Goal: Task Accomplishment & Management: Use online tool/utility

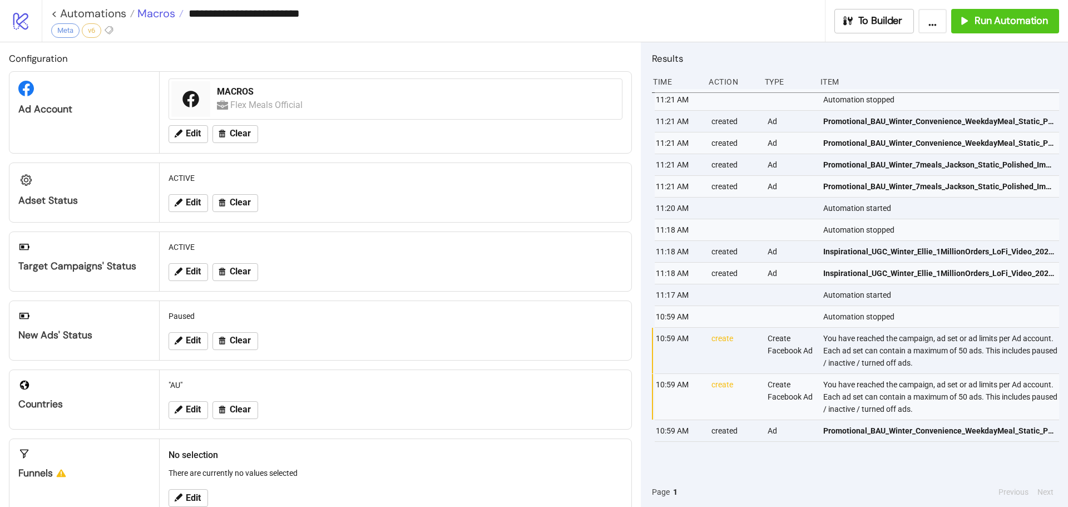
click at [164, 12] on span "Macros" at bounding box center [155, 13] width 41 height 14
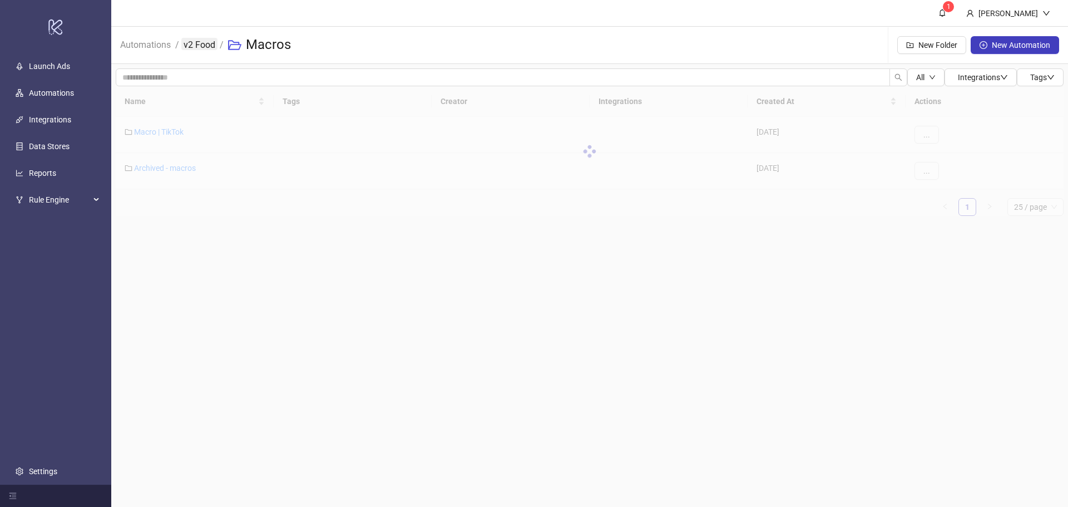
click at [200, 46] on link "v2 Food" at bounding box center [199, 44] width 36 height 12
click at [153, 48] on link "Automations" at bounding box center [145, 44] width 55 height 12
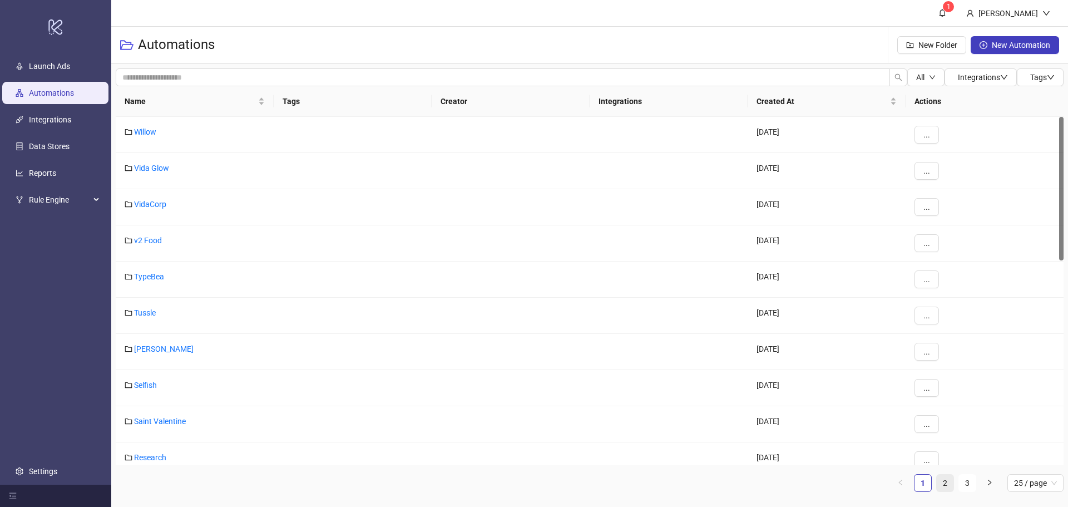
click at [943, 485] on link "2" at bounding box center [945, 482] width 17 height 17
click at [155, 384] on link "Bed Threads" at bounding box center [155, 384] width 43 height 9
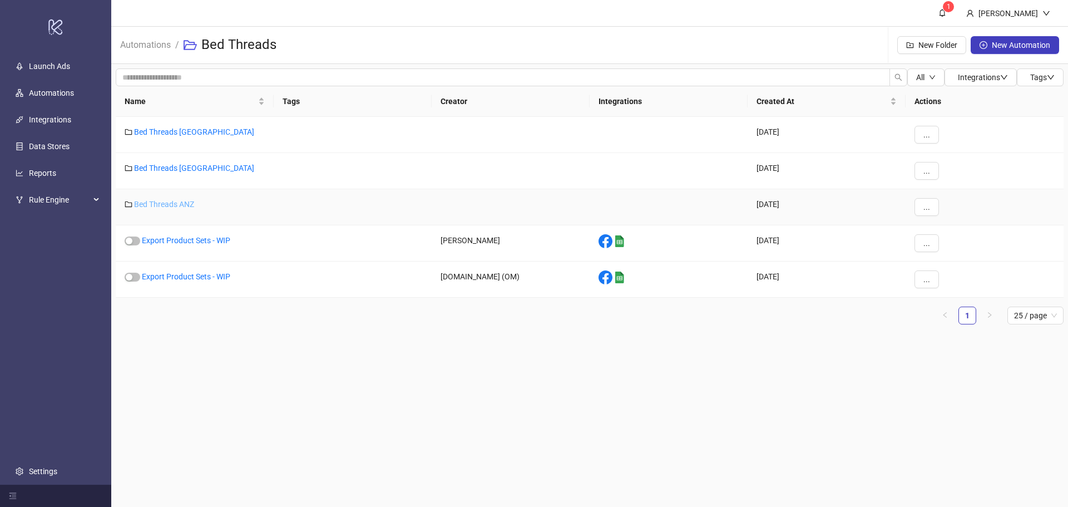
click at [179, 202] on link "Bed Threads ANZ" at bounding box center [164, 204] width 60 height 9
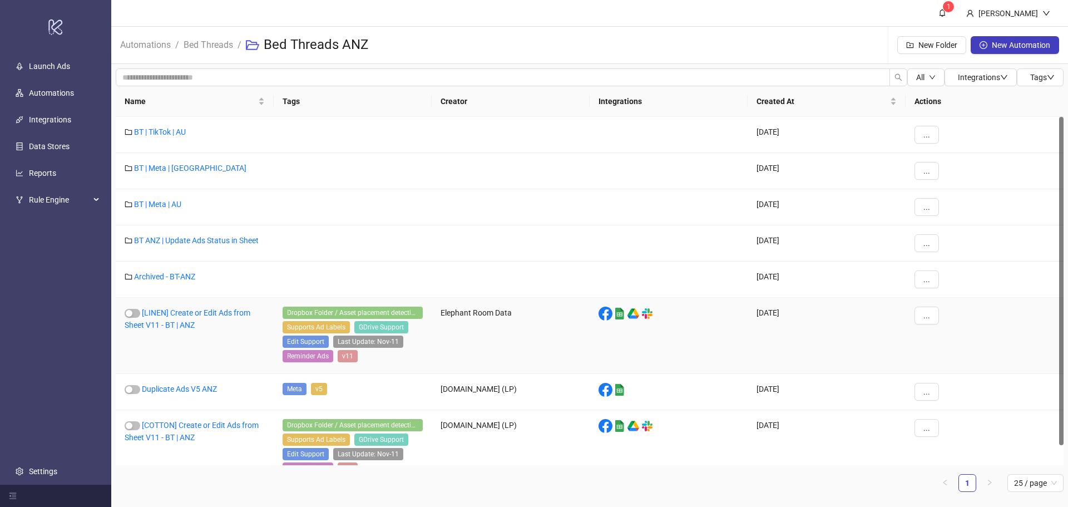
click at [175, 317] on div "[LINEN] Create or Edit Ads from Sheet V11 - BT | ANZ" at bounding box center [195, 336] width 158 height 76
click at [178, 315] on link "[LINEN] Create or Edit Ads from Sheet V11 - BT | ANZ" at bounding box center [188, 318] width 126 height 21
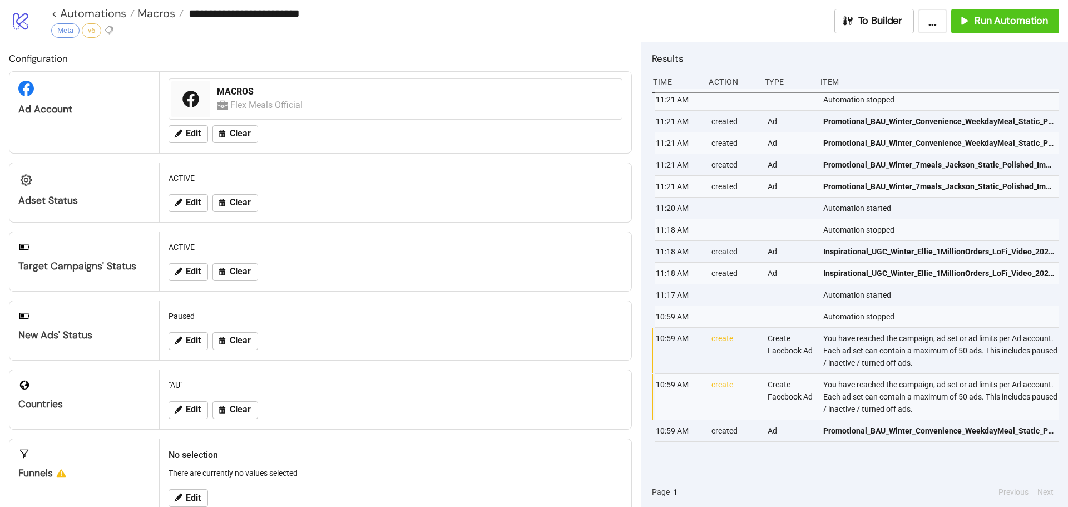
type input "**********"
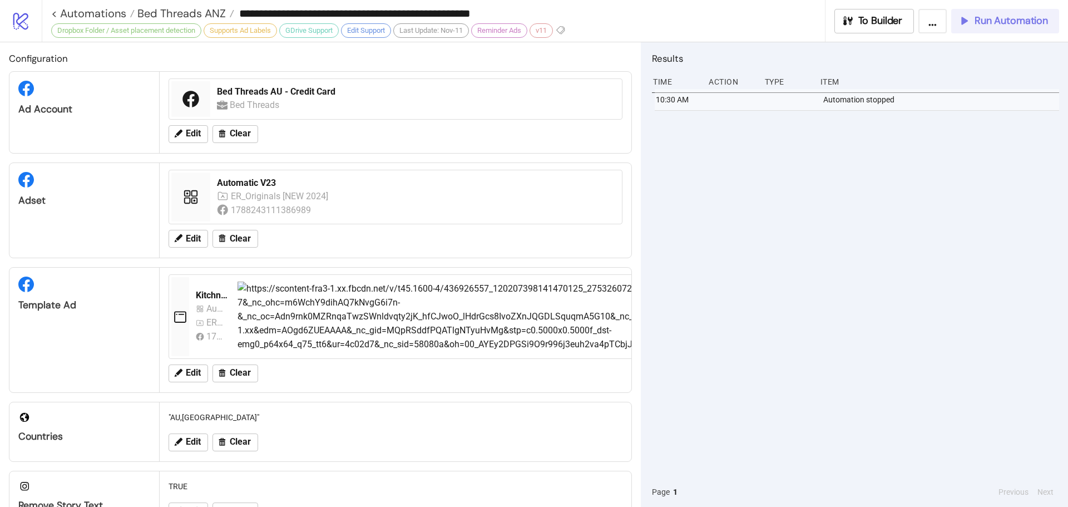
click at [995, 29] on button "Run Automation" at bounding box center [1005, 21] width 108 height 24
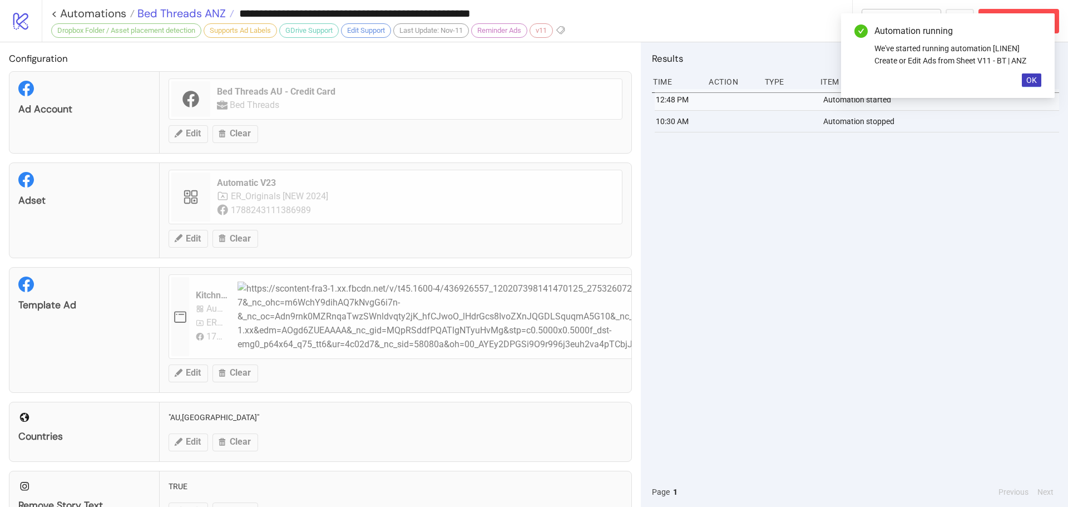
click at [176, 14] on span "Bed Threads ANZ" at bounding box center [180, 13] width 91 height 14
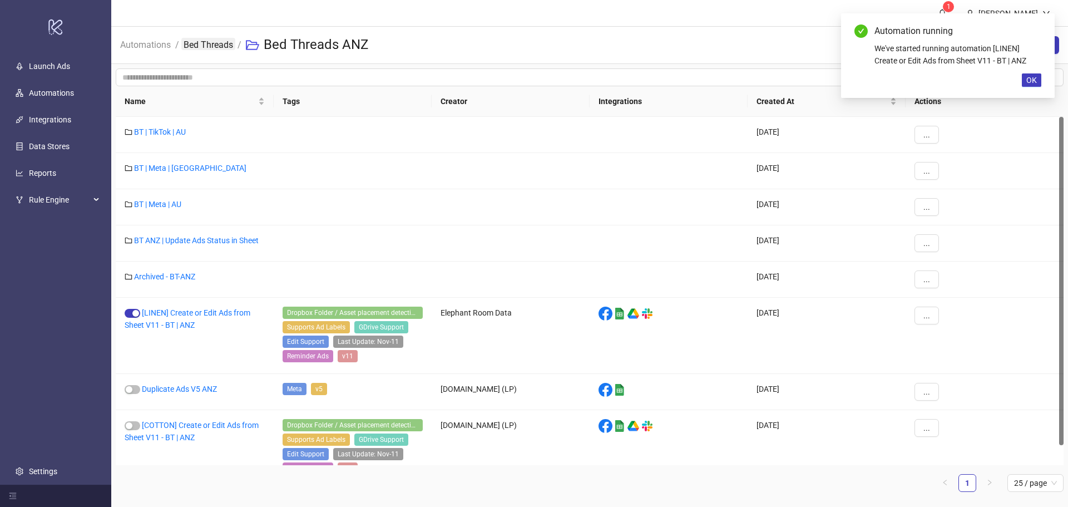
click at [218, 45] on link "Bed Threads" at bounding box center [208, 44] width 54 height 12
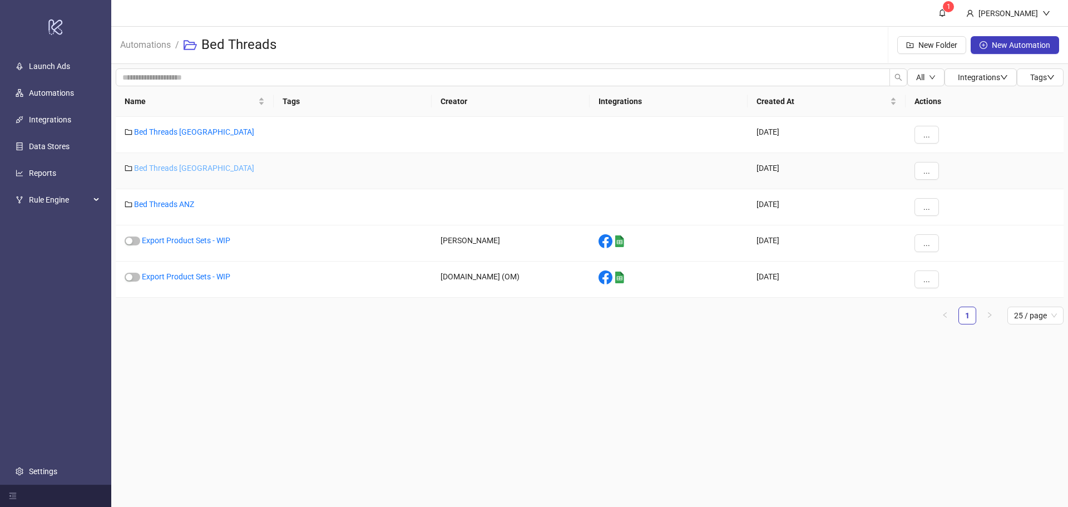
click at [175, 166] on link "Bed Threads [GEOGRAPHIC_DATA]" at bounding box center [194, 168] width 120 height 9
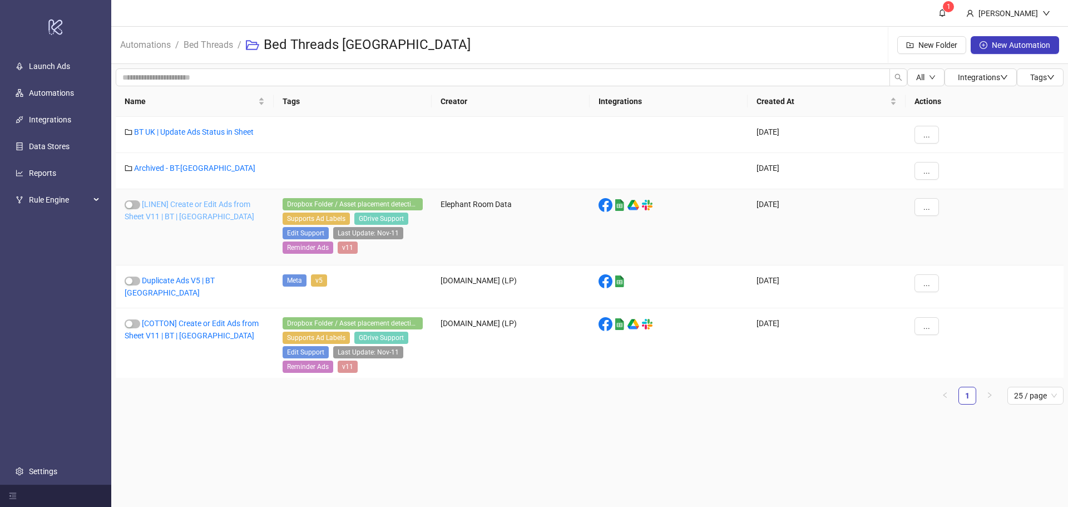
click at [196, 202] on link "[LINEN] Create or Edit Ads from Sheet V11 | BT | [GEOGRAPHIC_DATA]" at bounding box center [190, 210] width 130 height 21
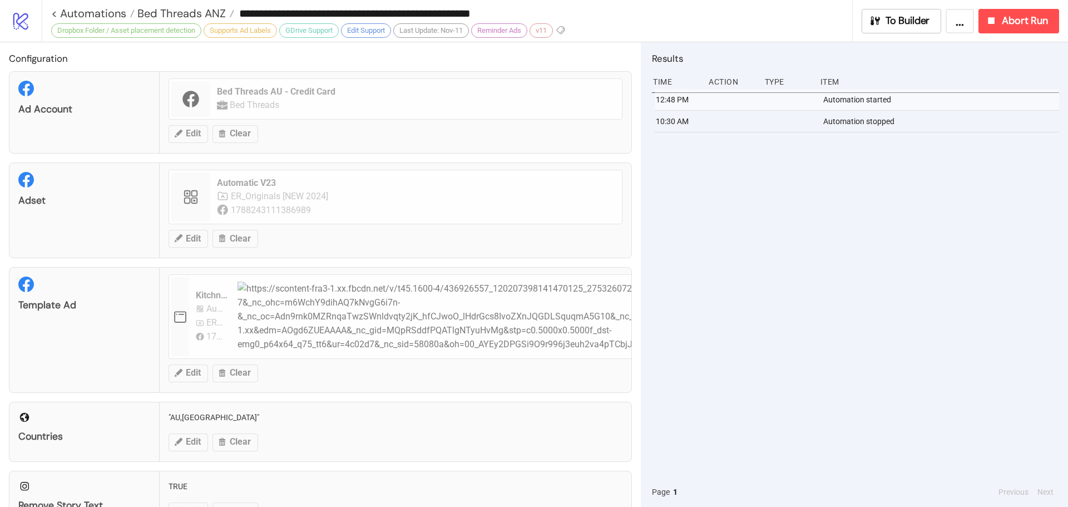
type input "**********"
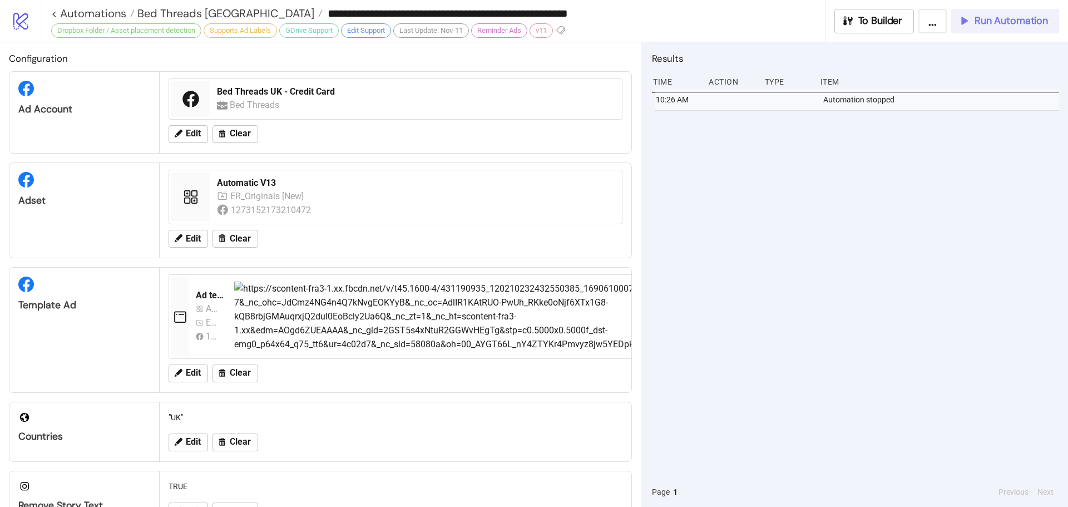
click at [1001, 16] on span "Run Automation" at bounding box center [1011, 20] width 73 height 13
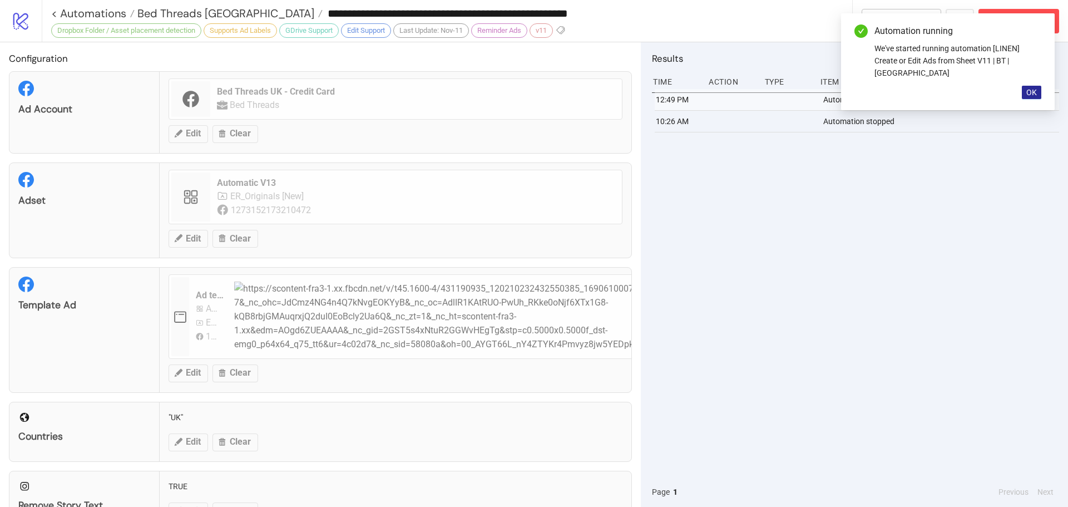
click at [1033, 88] on span "OK" at bounding box center [1031, 92] width 11 height 9
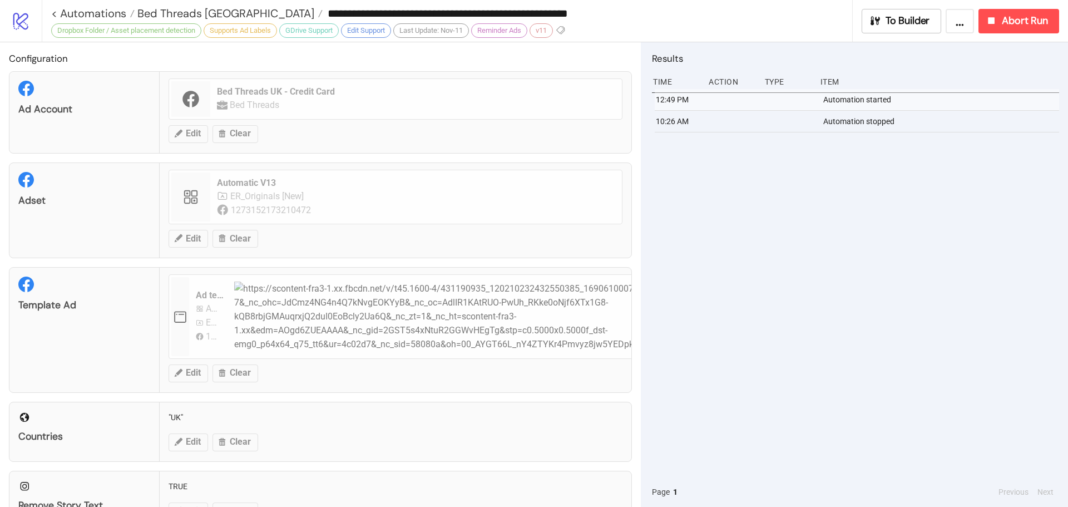
click at [185, 5] on div "**********" at bounding box center [451, 13] width 801 height 17
click at [185, 6] on span "Bed Threads [GEOGRAPHIC_DATA]" at bounding box center [225, 13] width 180 height 14
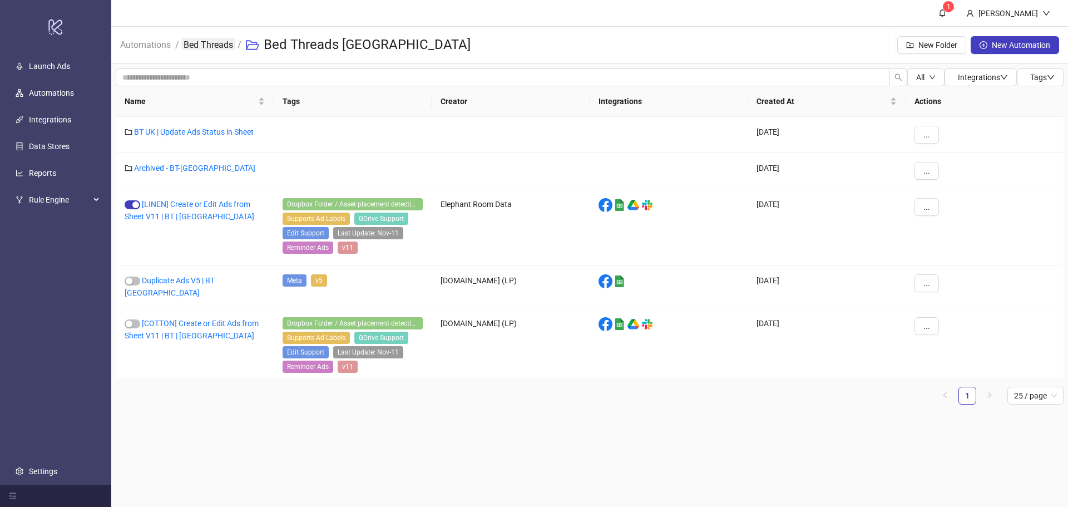
click at [201, 38] on link "Bed Threads" at bounding box center [208, 44] width 54 height 12
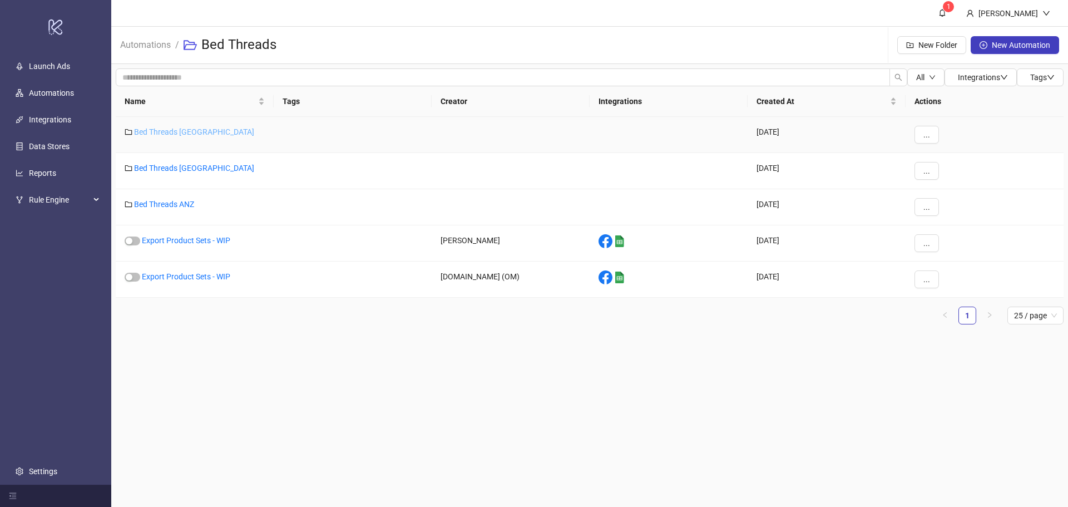
click at [167, 133] on link "Bed Threads [GEOGRAPHIC_DATA]" at bounding box center [194, 131] width 120 height 9
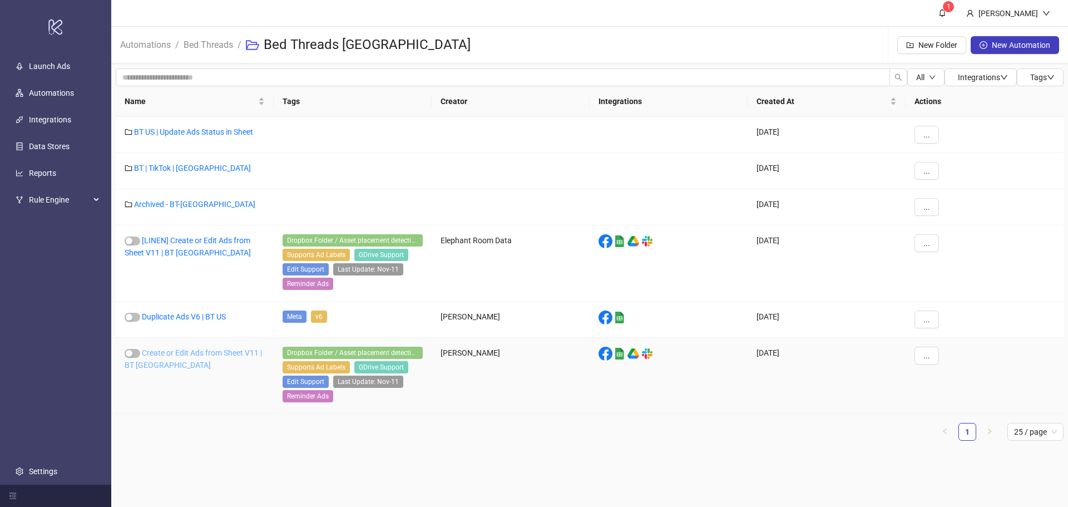
click at [169, 355] on link "Create or Edit Ads from Sheet V11 | BT [GEOGRAPHIC_DATA]" at bounding box center [193, 358] width 137 height 21
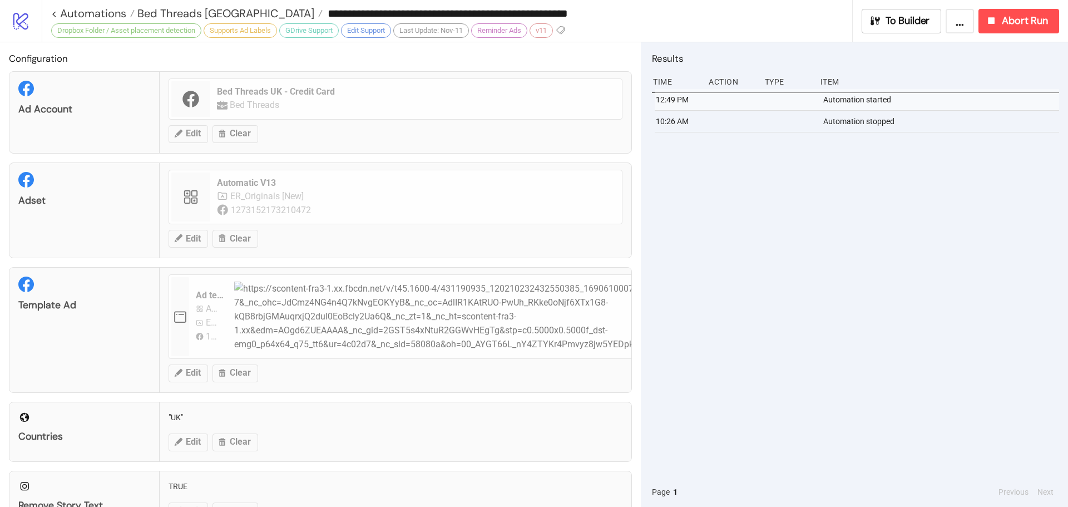
type input "**********"
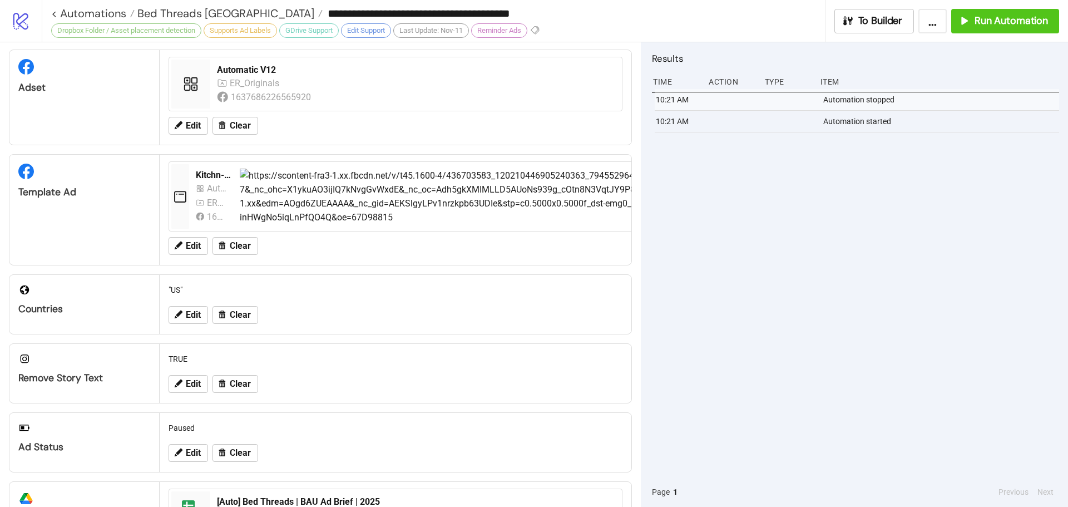
scroll to position [333, 0]
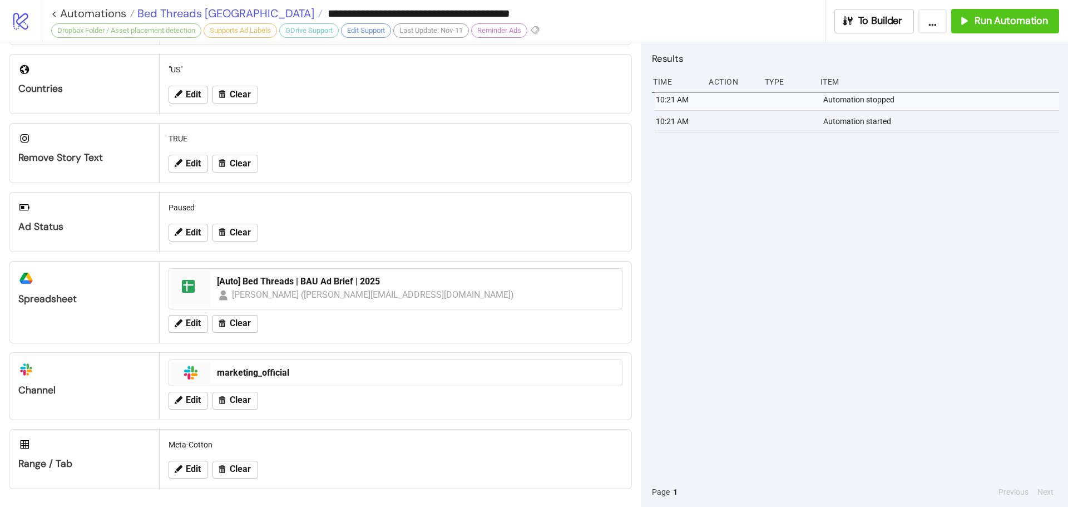
click at [207, 14] on span "Bed Threads [GEOGRAPHIC_DATA]" at bounding box center [225, 13] width 180 height 14
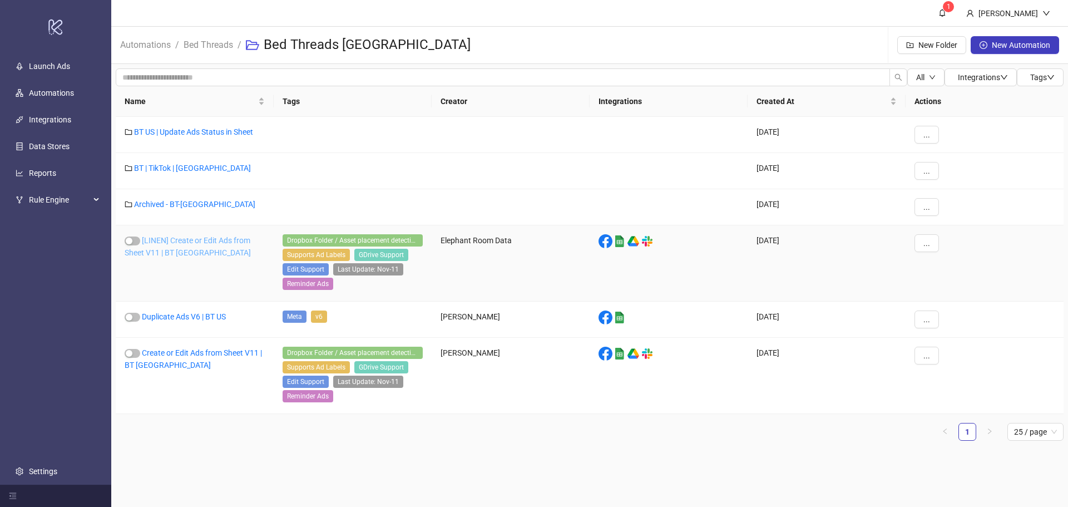
click at [184, 241] on link "[LINEN] Create or Edit Ads from Sheet V11 | BT [GEOGRAPHIC_DATA]" at bounding box center [188, 246] width 126 height 21
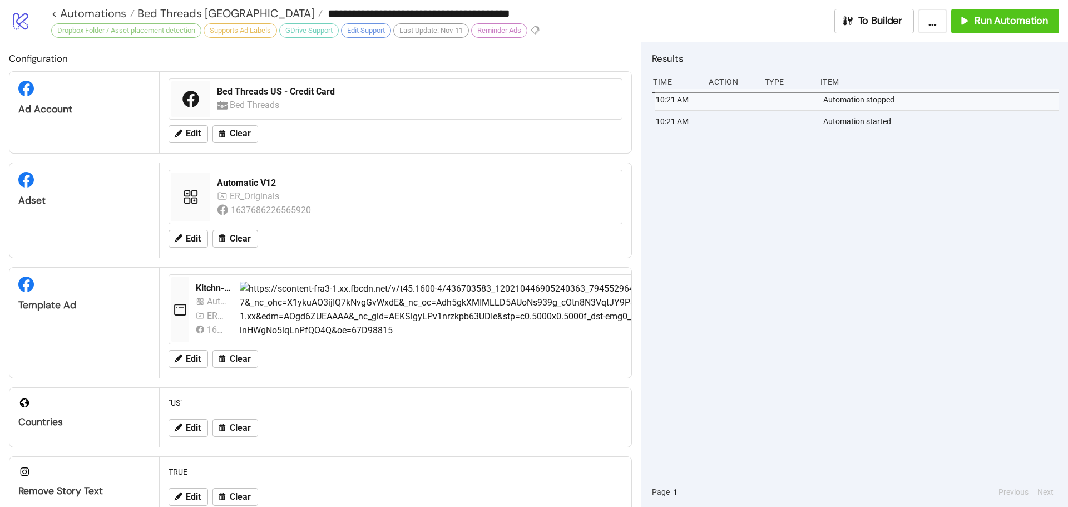
type input "**********"
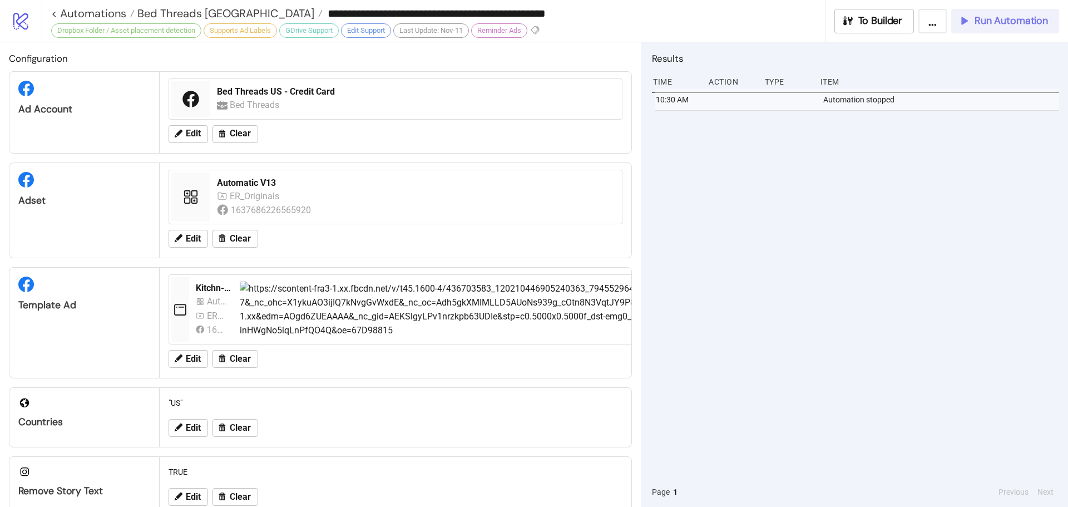
click at [981, 26] on span "Run Automation" at bounding box center [1011, 20] width 73 height 13
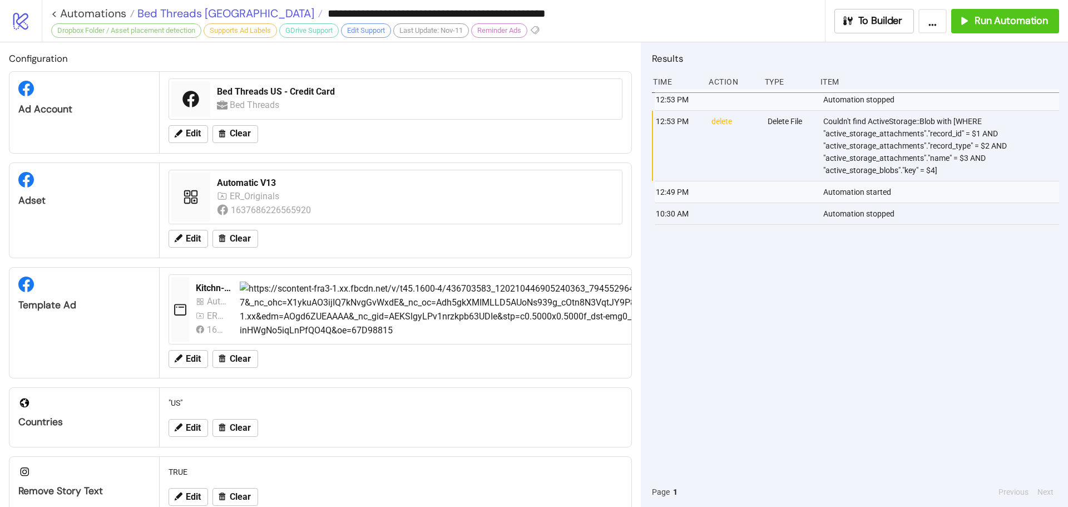
click at [187, 11] on span "Bed Threads [GEOGRAPHIC_DATA]" at bounding box center [225, 13] width 180 height 14
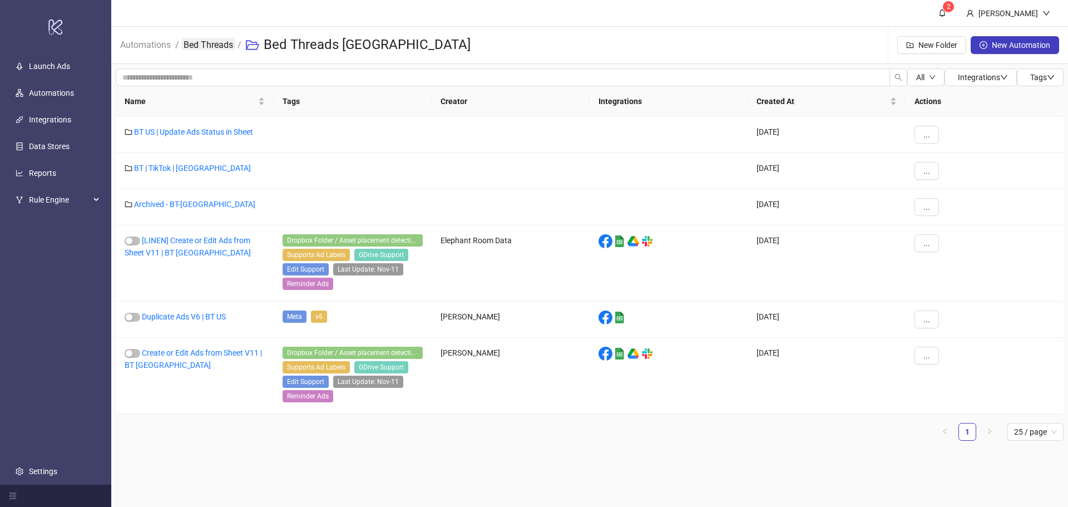
click at [207, 50] on link "Bed Threads" at bounding box center [208, 44] width 54 height 12
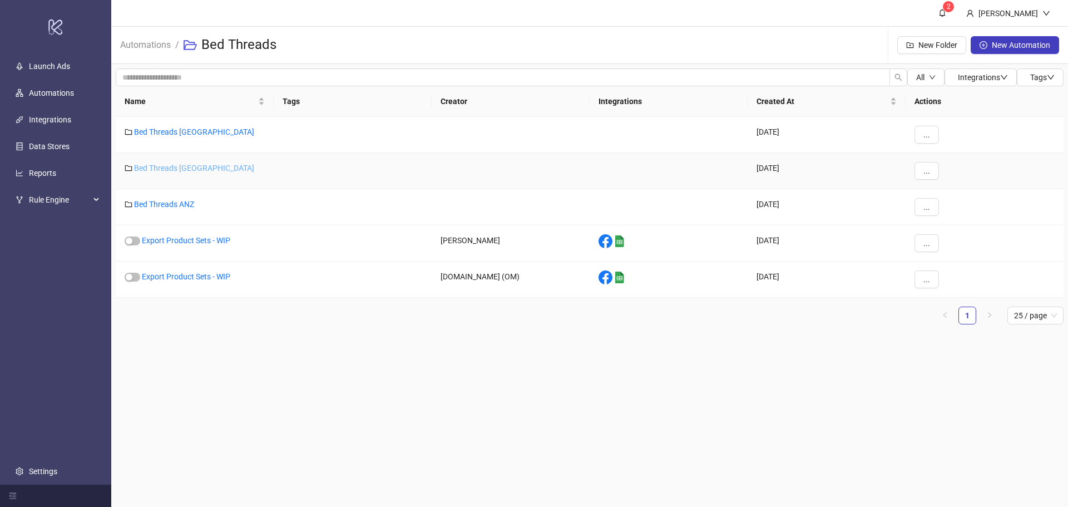
click at [166, 167] on link "Bed Threads [GEOGRAPHIC_DATA]" at bounding box center [194, 168] width 120 height 9
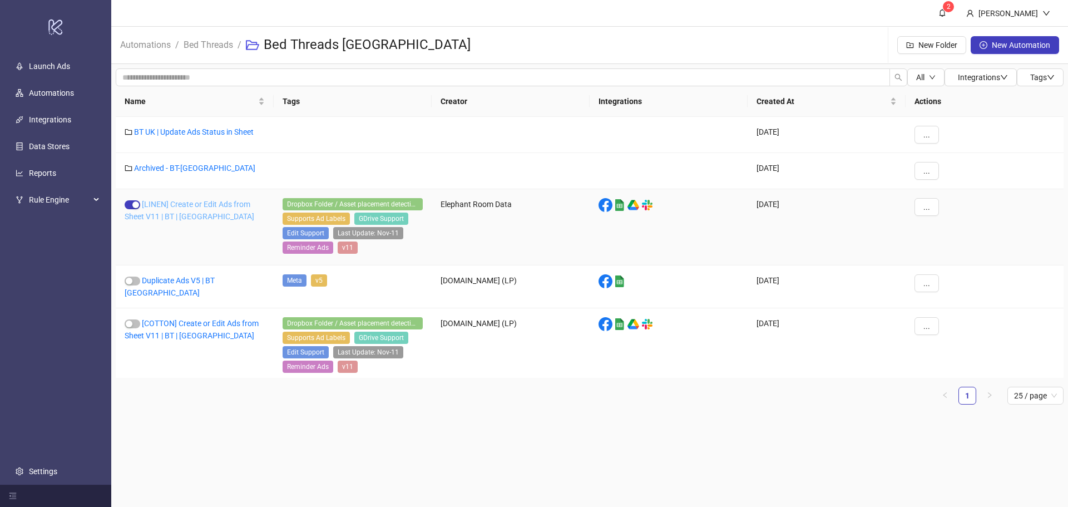
click at [177, 207] on link "[LINEN] Create or Edit Ads from Sheet V11 | BT | [GEOGRAPHIC_DATA]" at bounding box center [190, 210] width 130 height 21
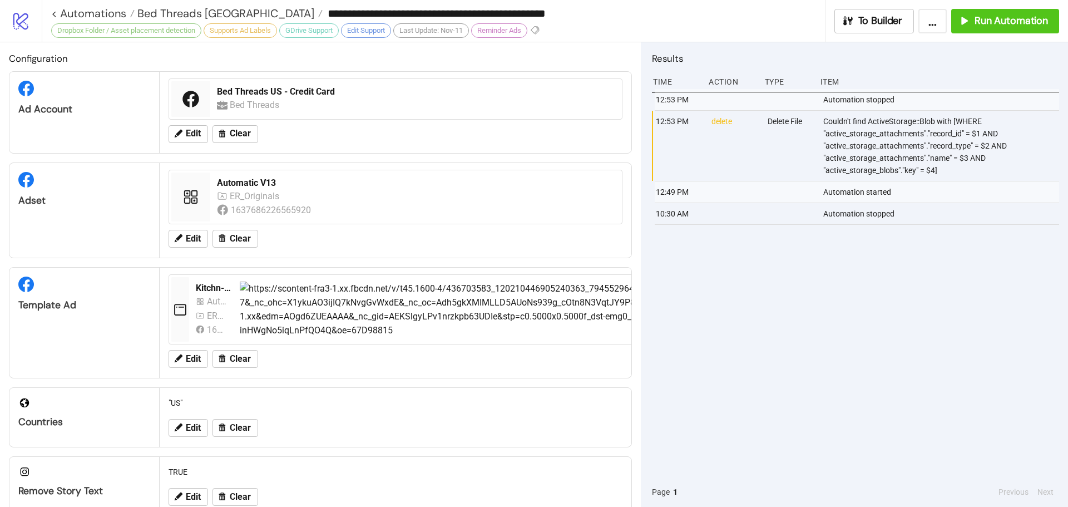
type input "**********"
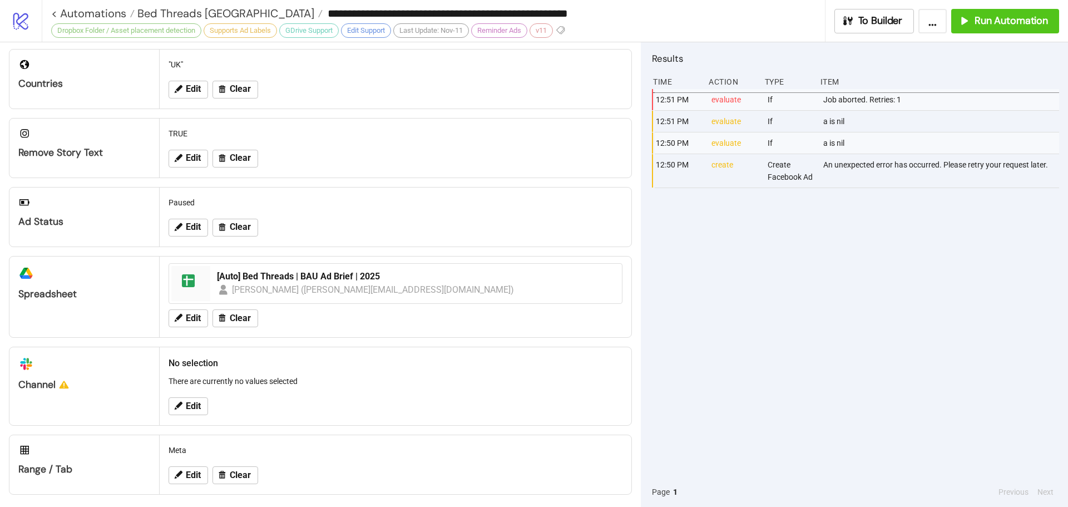
scroll to position [358, 0]
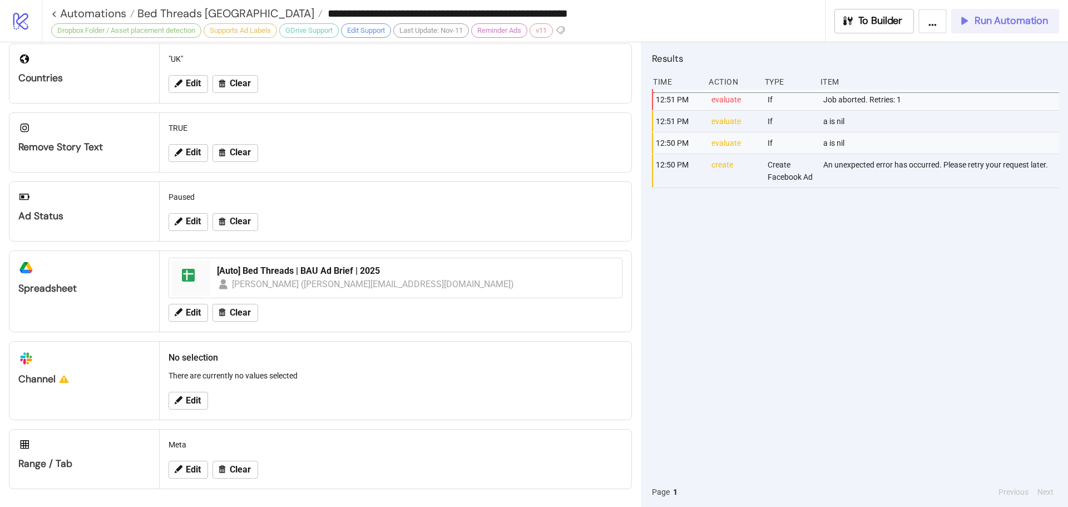
click at [1026, 26] on span "Run Automation" at bounding box center [1011, 20] width 73 height 13
